Goal: Find specific page/section: Find specific page/section

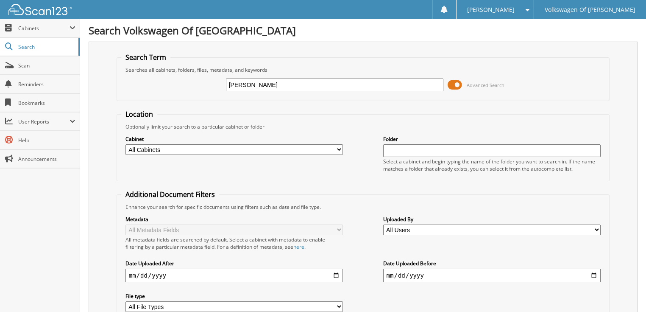
type input "[PERSON_NAME]"
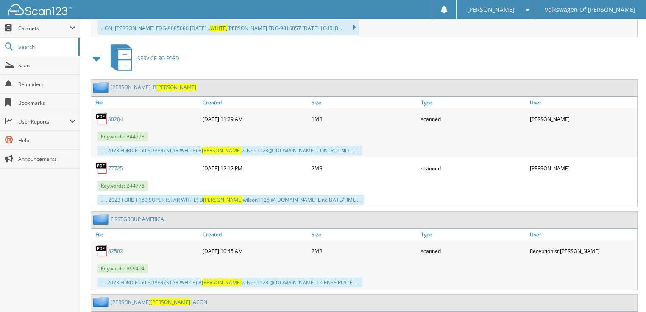
scroll to position [577, 0]
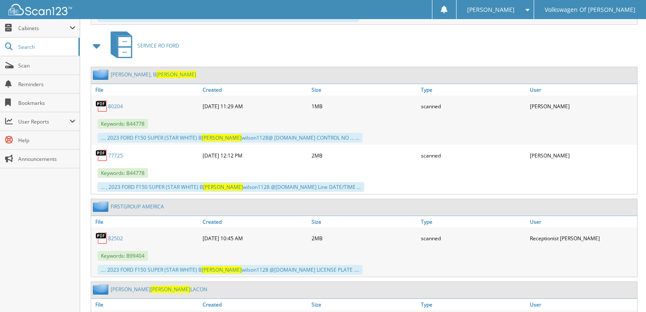
click at [94, 38] on span at bounding box center [97, 45] width 12 height 15
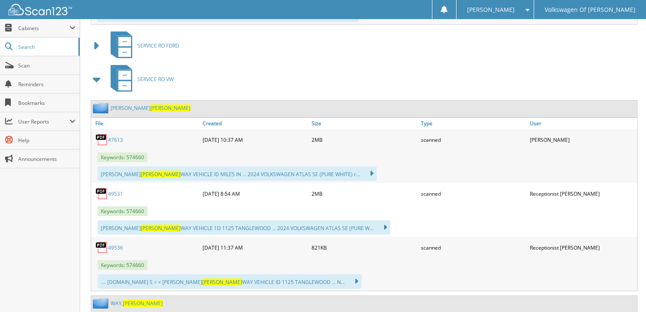
click at [98, 72] on span at bounding box center [97, 79] width 12 height 15
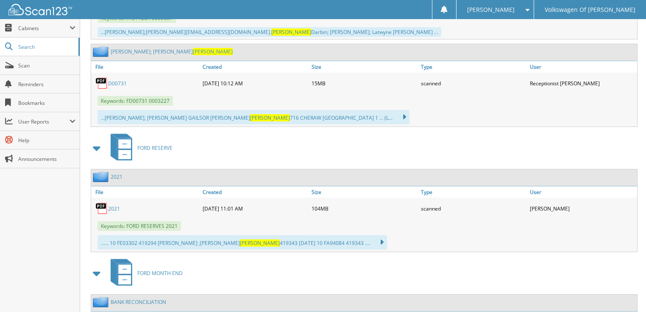
scroll to position [2476, 0]
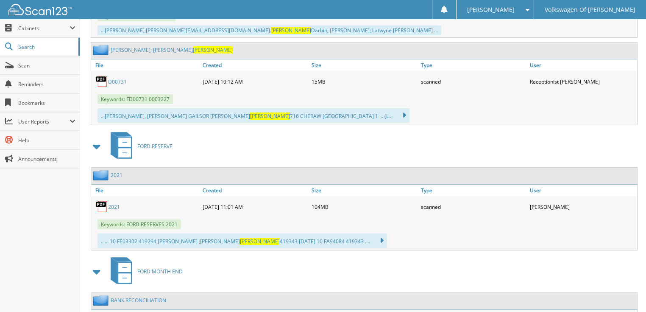
click at [98, 139] on span at bounding box center [97, 146] width 12 height 15
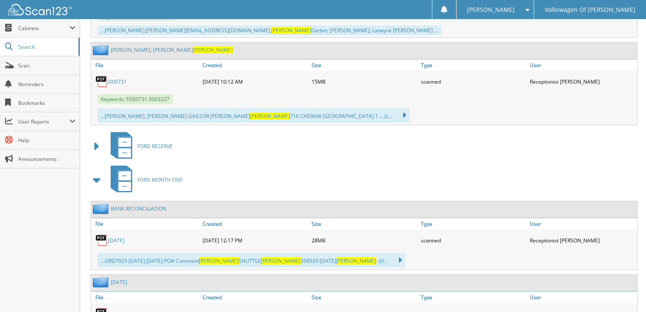
click at [97, 172] on span at bounding box center [97, 179] width 12 height 15
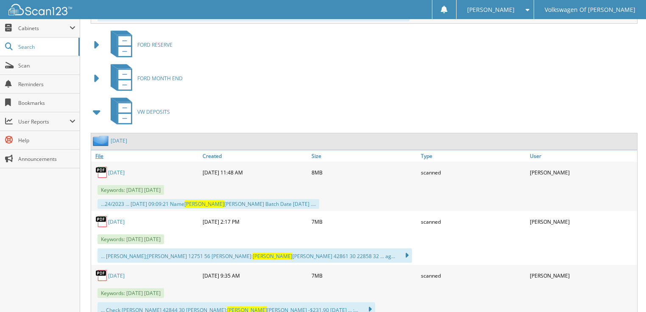
scroll to position [2578, 0]
click at [98, 104] on span at bounding box center [97, 111] width 12 height 15
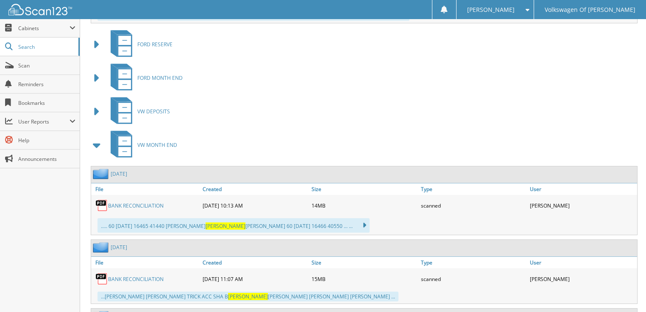
click at [93, 137] on span at bounding box center [97, 144] width 12 height 15
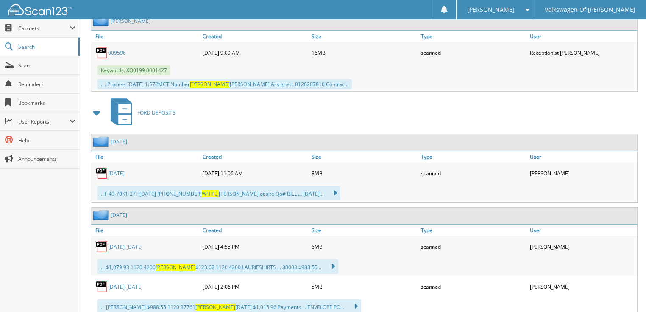
scroll to position [3223, 0]
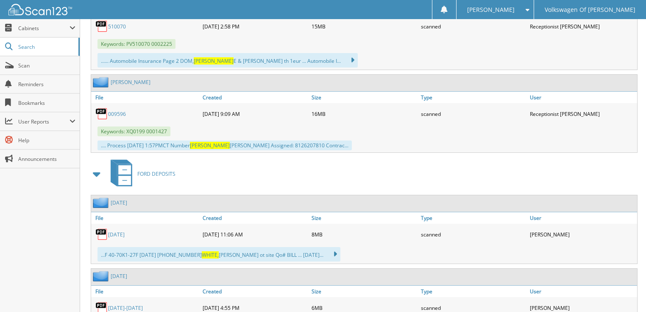
click at [93, 166] on span at bounding box center [97, 173] width 12 height 15
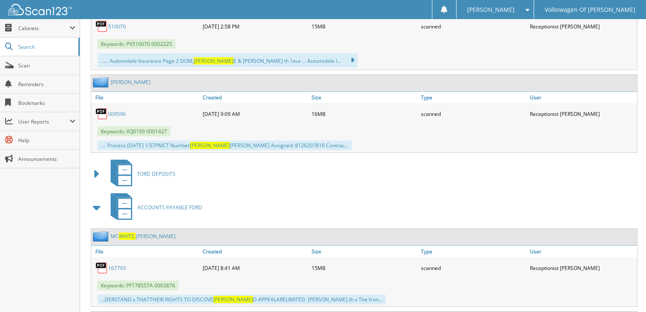
click at [95, 200] on span at bounding box center [97, 207] width 12 height 15
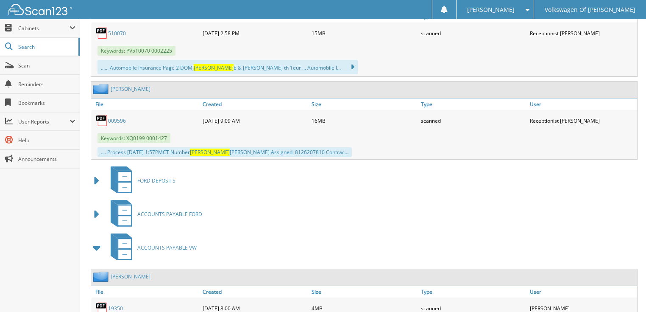
click at [94, 240] on span at bounding box center [97, 247] width 12 height 15
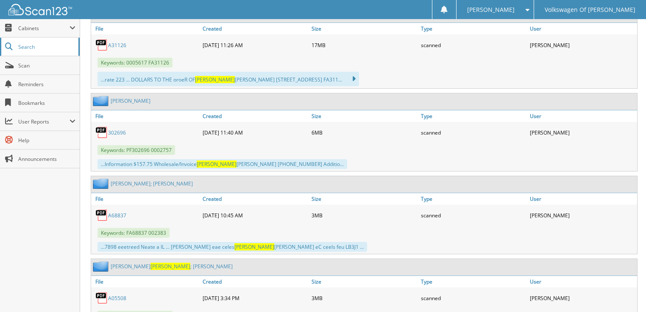
scroll to position [1845, 0]
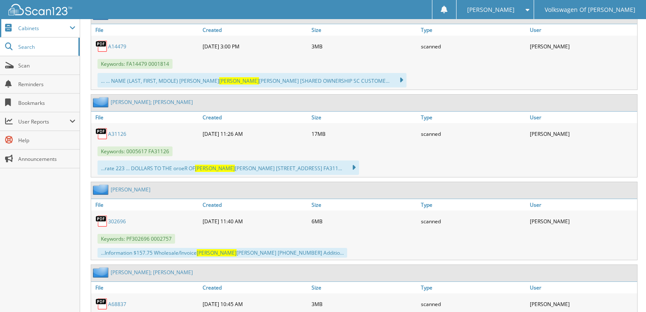
click at [29, 29] on span "Cabinets" at bounding box center [43, 28] width 51 height 7
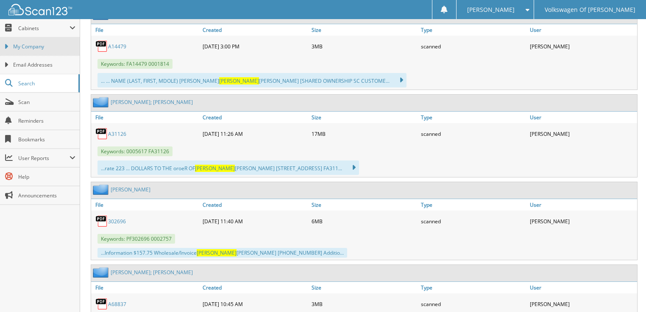
click at [35, 44] on span "My Company" at bounding box center [44, 47] width 62 height 8
